Goal: Obtain resource: Download file/media

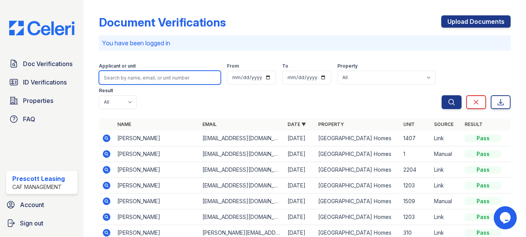
click at [166, 79] on input "search" at bounding box center [160, 78] width 122 height 14
type input "green"
click at [442, 95] on button "Search" at bounding box center [452, 102] width 20 height 14
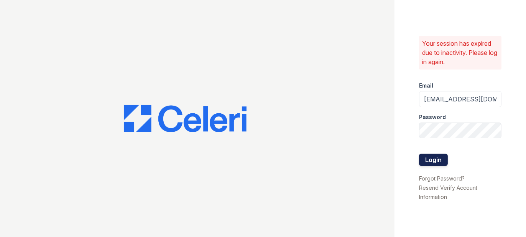
click at [445, 157] on button "Login" at bounding box center [433, 159] width 29 height 12
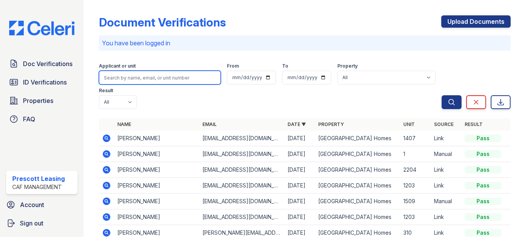
click at [188, 78] on input "search" at bounding box center [160, 78] width 122 height 14
type input "green"
click at [442, 95] on button "Search" at bounding box center [452, 102] width 20 height 14
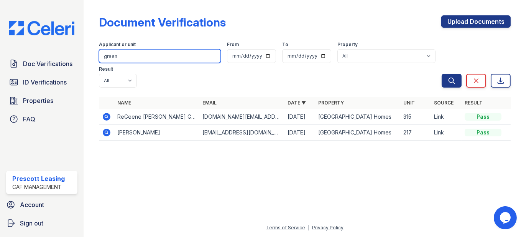
click at [132, 56] on input "green" at bounding box center [160, 56] width 122 height 14
type input "g"
type input "davis"
click at [442, 74] on button "Search" at bounding box center [452, 81] width 20 height 14
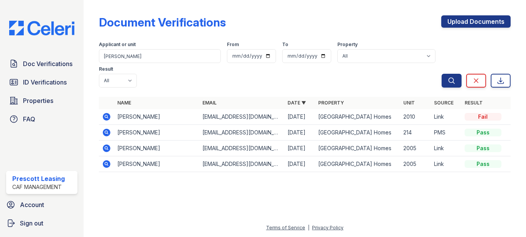
click at [107, 113] on icon at bounding box center [107, 117] width 8 height 8
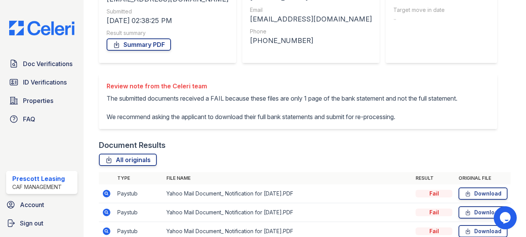
scroll to position [180, 0]
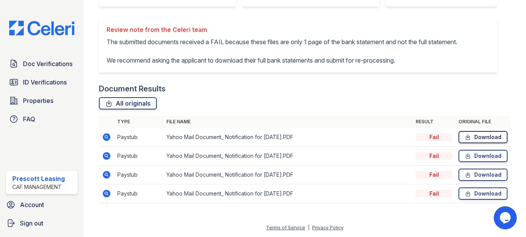
click at [478, 138] on link "Download" at bounding box center [483, 137] width 49 height 12
click at [472, 155] on link "Download" at bounding box center [483, 156] width 49 height 12
click at [481, 172] on link "Download" at bounding box center [483, 174] width 49 height 12
click at [487, 192] on link "Download" at bounding box center [483, 193] width 49 height 12
